Goal: Find specific page/section: Find specific page/section

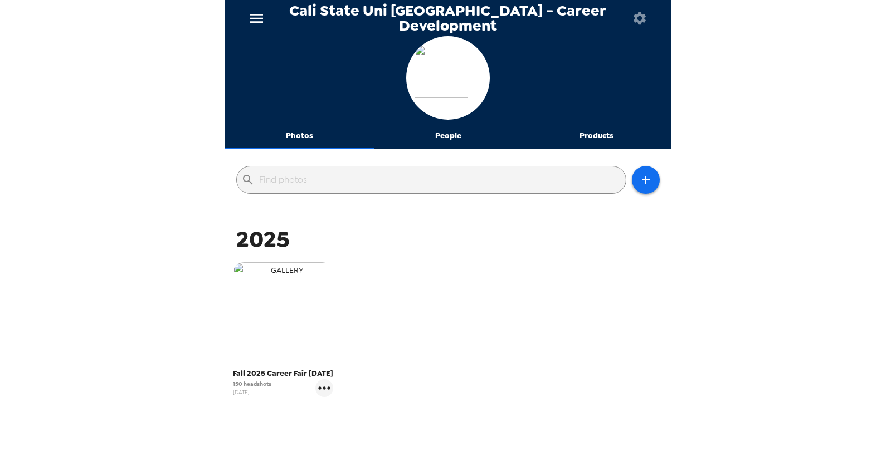
click at [307, 304] on img "button" at bounding box center [283, 312] width 100 height 100
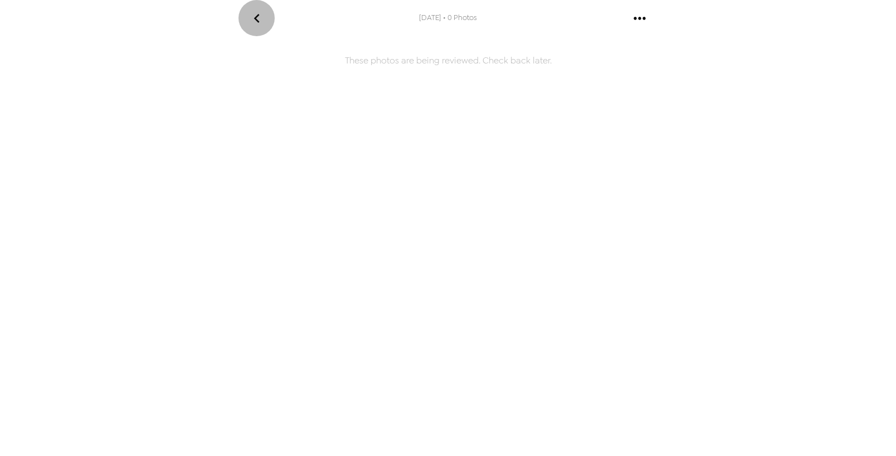
click at [255, 17] on icon "go back" at bounding box center [256, 18] width 6 height 9
